Goal: Task Accomplishment & Management: Manage account settings

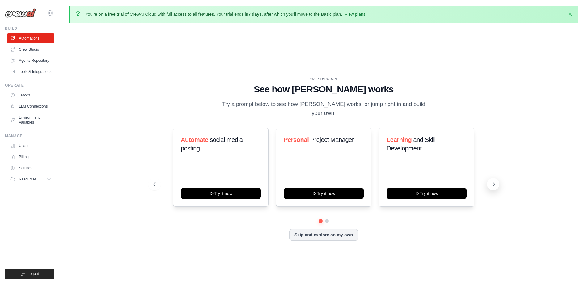
click at [493, 178] on button at bounding box center [493, 184] width 12 height 12
click at [152, 181] on icon at bounding box center [154, 184] width 6 height 6
click at [36, 48] on link "Crew Studio" at bounding box center [31, 50] width 47 height 10
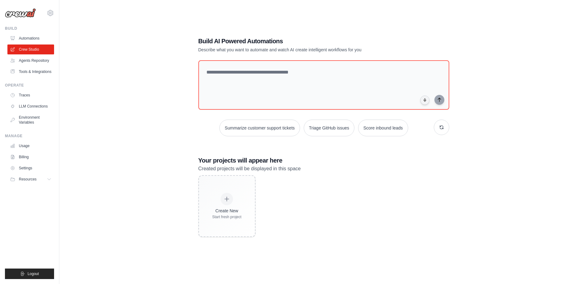
scroll to position [34, 0]
click at [38, 107] on link "LLM Connections" at bounding box center [31, 106] width 47 height 10
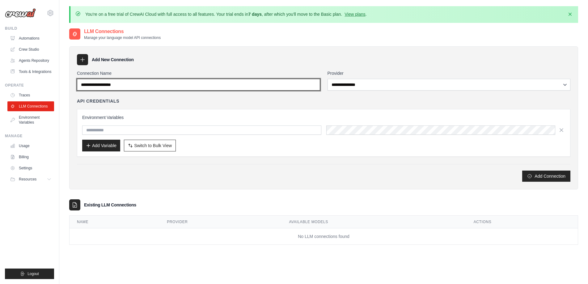
click at [220, 87] on input "Connection Name" at bounding box center [198, 85] width 243 height 12
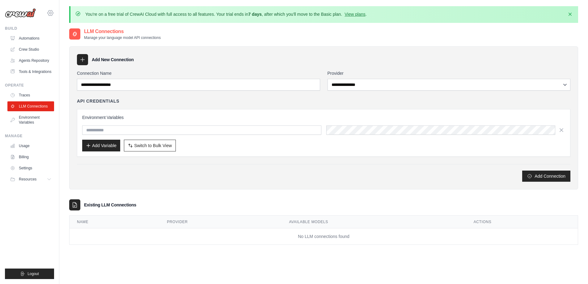
click at [52, 14] on icon at bounding box center [50, 12] width 7 height 7
click at [177, 203] on div "Existing LLM Connections" at bounding box center [323, 204] width 509 height 11
click at [33, 121] on link "Environment Variables" at bounding box center [31, 119] width 47 height 15
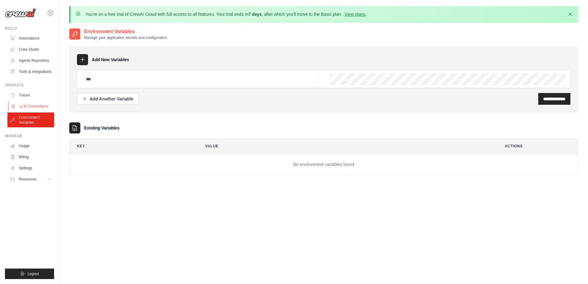
click at [28, 107] on link "LLM Connections" at bounding box center [31, 106] width 47 height 10
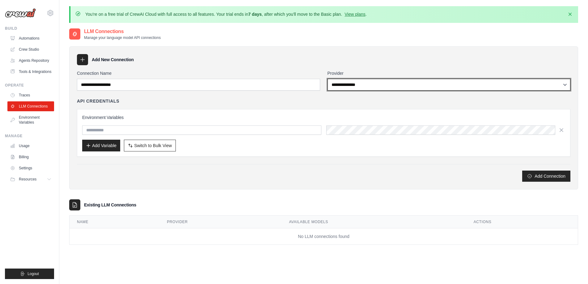
click at [356, 85] on select "**********" at bounding box center [449, 85] width 243 height 12
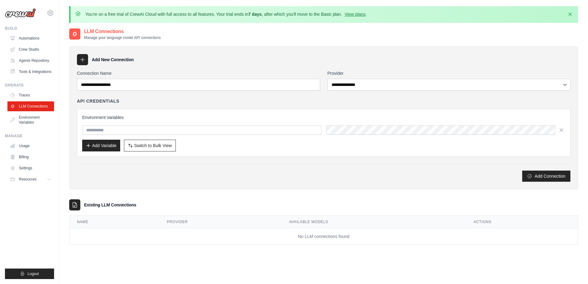
click at [237, 207] on div "Existing LLM Connections" at bounding box center [323, 204] width 509 height 11
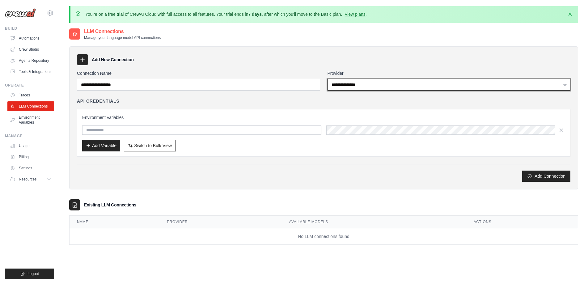
click at [372, 83] on select "**********" at bounding box center [449, 85] width 243 height 12
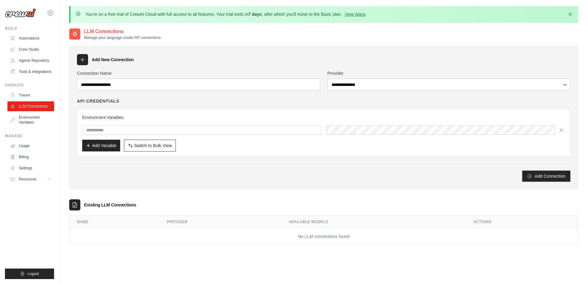
click at [219, 212] on llm-connections\a "Existing LLM Connections Name Provider Available Models Actions No LLM connecti…" at bounding box center [323, 221] width 509 height 45
